Goal: Use online tool/utility: Use online tool/utility

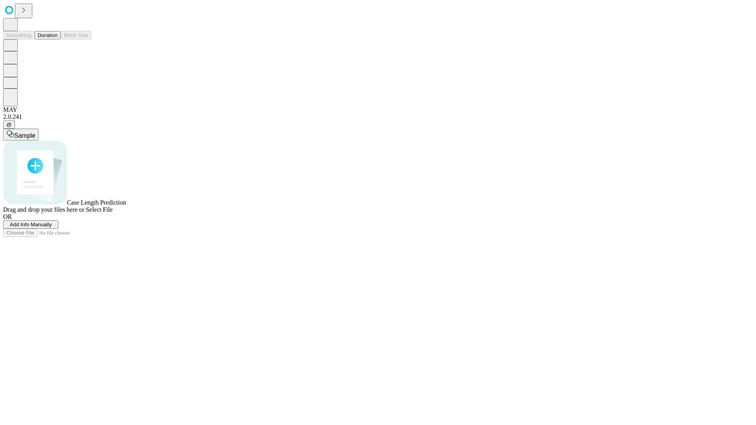
click at [57, 39] on button "Duration" at bounding box center [48, 35] width 26 height 8
click at [113, 213] on span "Select File" at bounding box center [99, 209] width 27 height 7
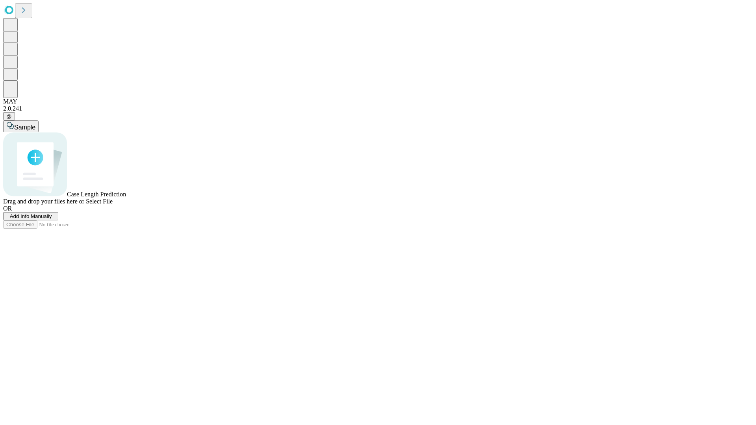
click at [113, 205] on span "Select File" at bounding box center [99, 201] width 27 height 7
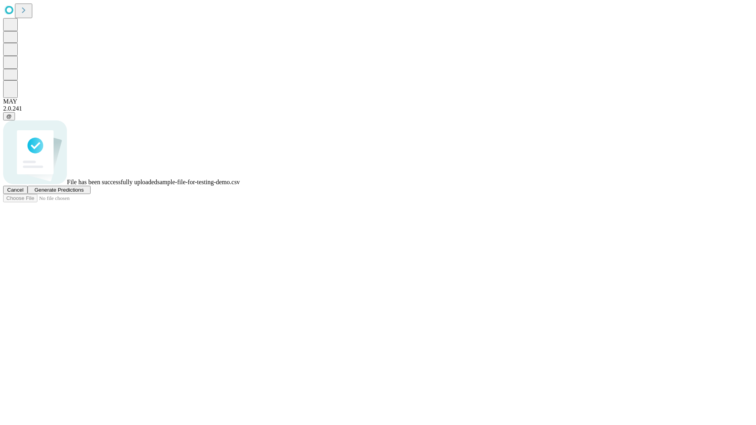
click at [83, 193] on span "Generate Predictions" at bounding box center [58, 190] width 49 height 6
